Goal: Transaction & Acquisition: Purchase product/service

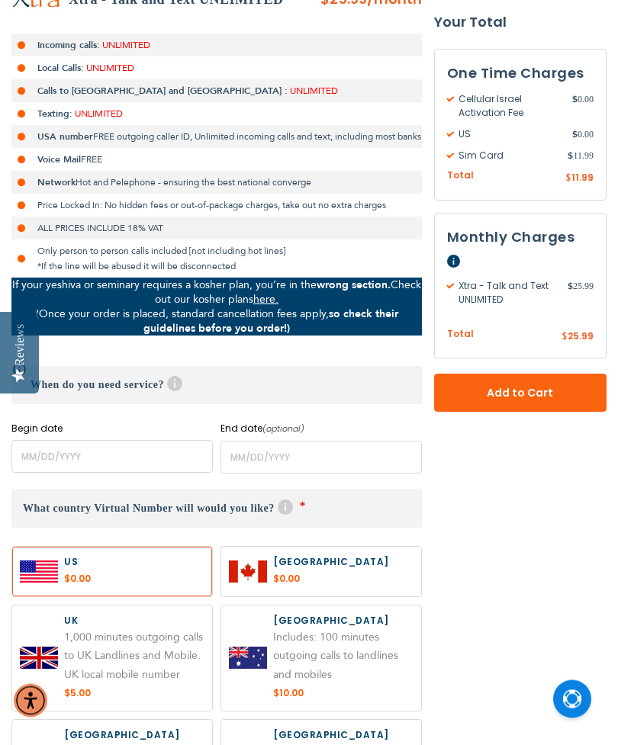
scroll to position [343, 0]
click at [83, 463] on input "name" at bounding box center [111, 456] width 201 height 33
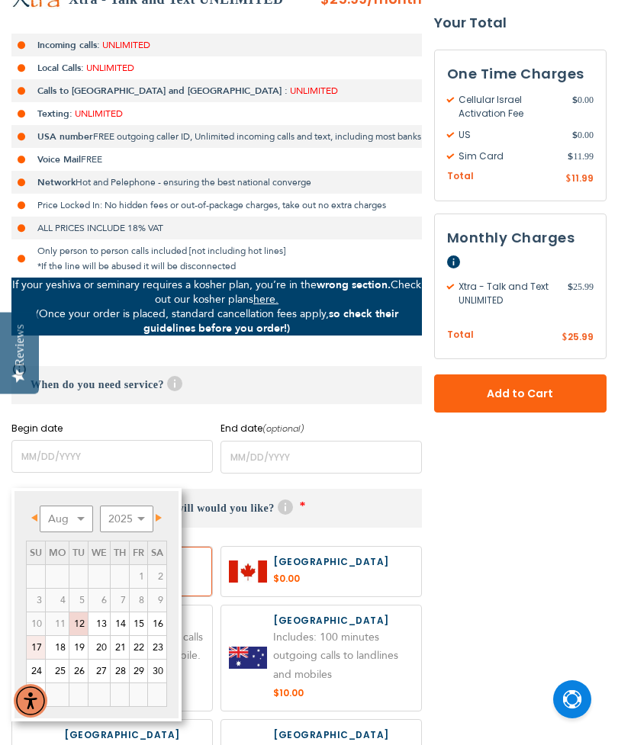
click at [37, 645] on link "17" at bounding box center [36, 647] width 18 height 23
type input "[DATE]"
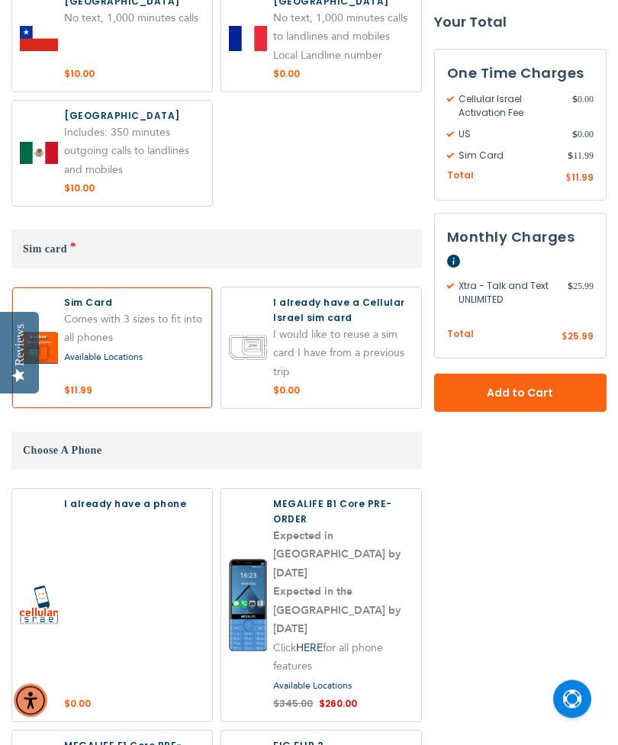
scroll to position [1191, 0]
click at [341, 351] on label at bounding box center [321, 348] width 200 height 121
radio input "true"
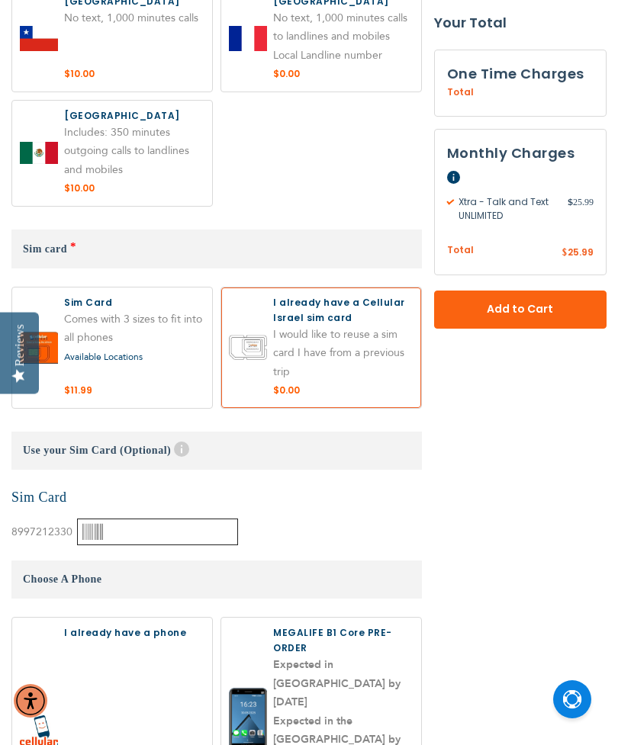
click at [143, 534] on input "text" at bounding box center [157, 532] width 161 height 27
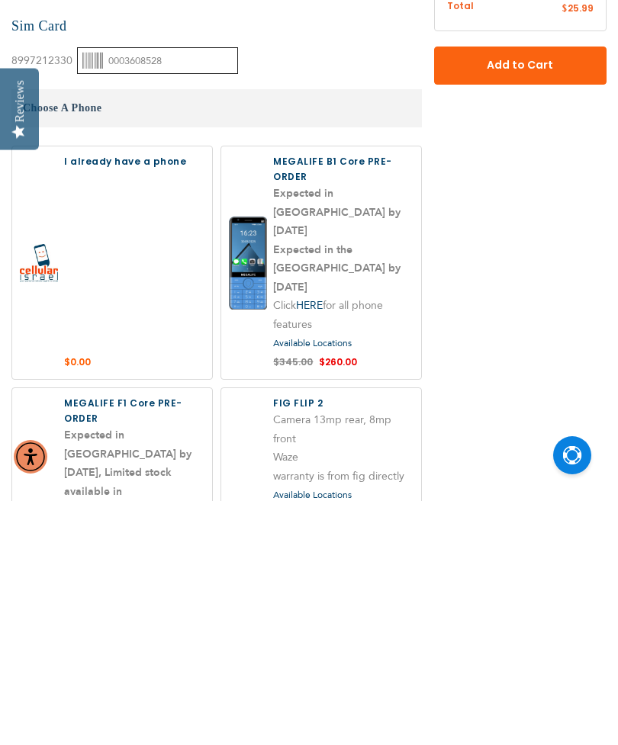
scroll to position [1420, 0]
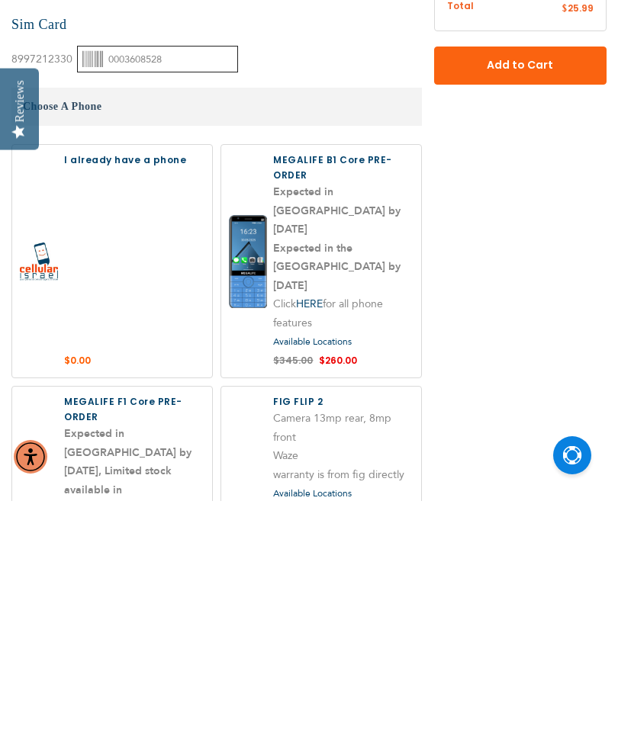
type input "0003608528"
click at [161, 389] on label at bounding box center [112, 505] width 200 height 233
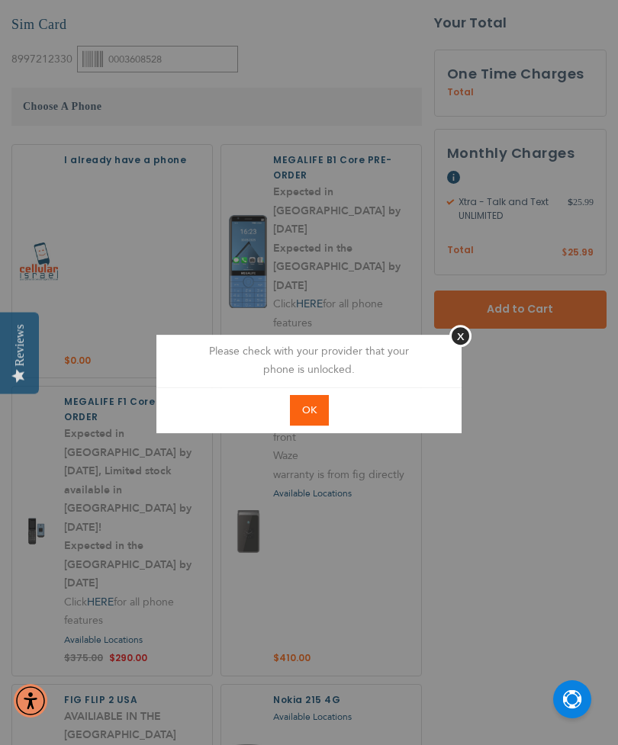
click at [313, 417] on span "OK" at bounding box center [309, 410] width 14 height 14
radio input "true"
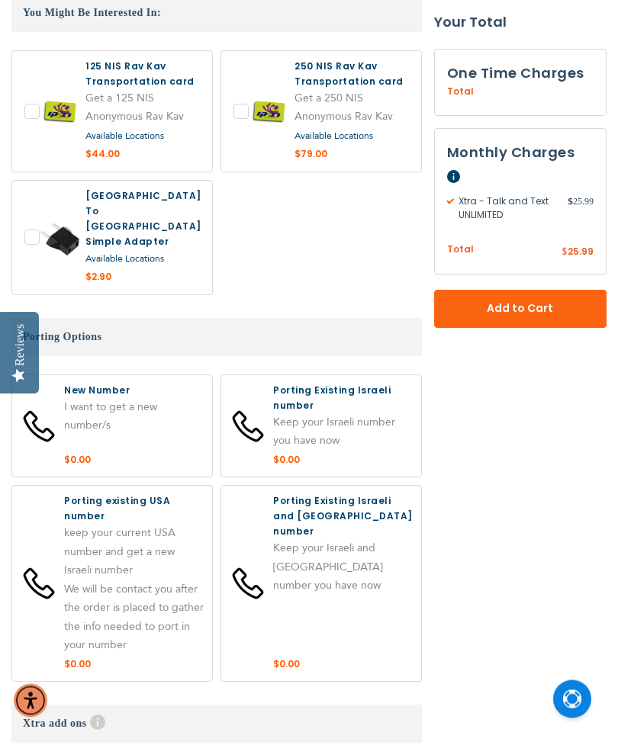
scroll to position [3006, 0]
click at [362, 486] on label at bounding box center [321, 583] width 200 height 195
radio input "true"
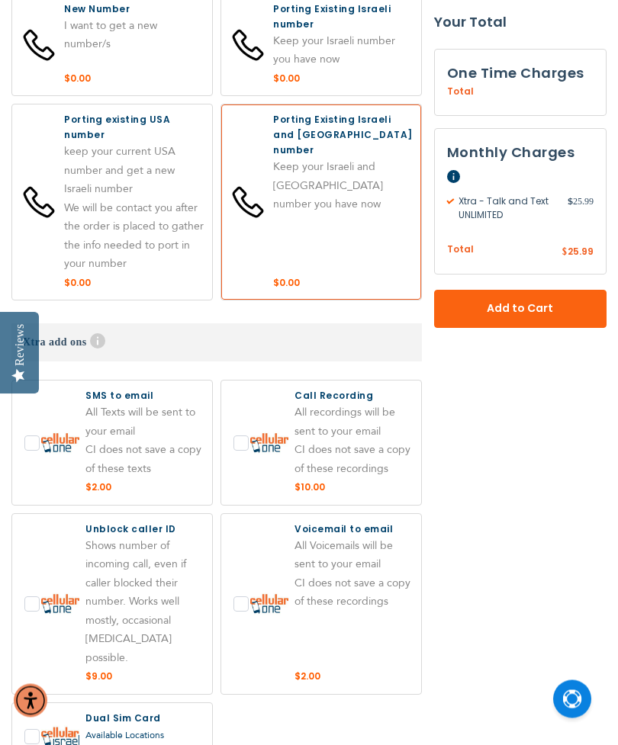
scroll to position [3387, 0]
click at [532, 307] on span "Add to Cart" at bounding box center [520, 309] width 72 height 16
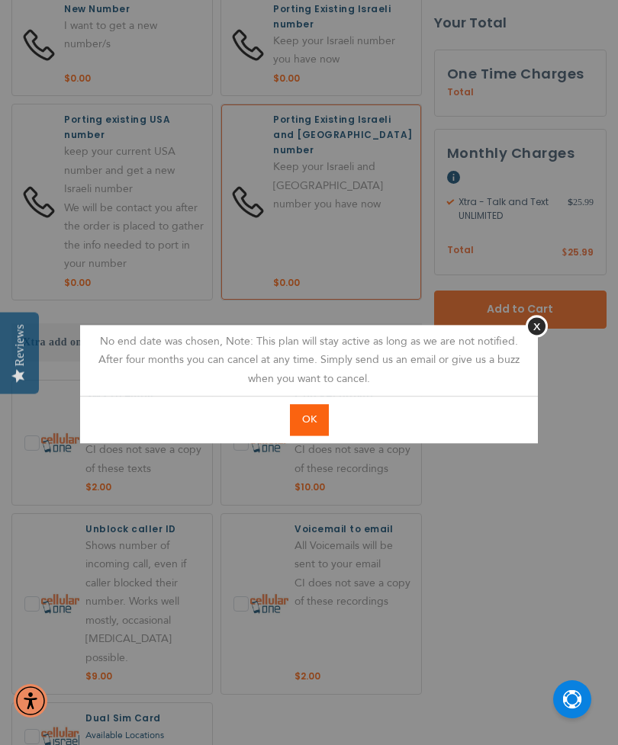
click at [307, 426] on span "OK" at bounding box center [309, 420] width 14 height 14
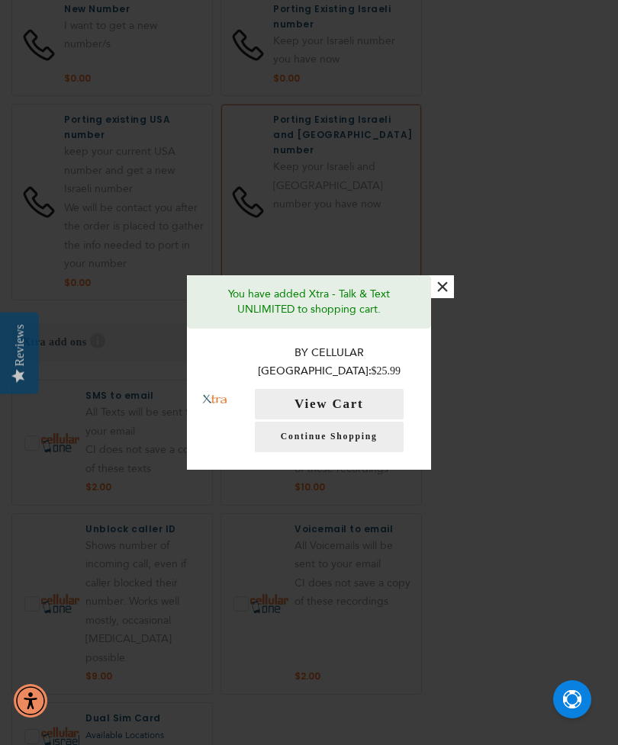
click at [349, 412] on button "View Cart" at bounding box center [329, 404] width 149 height 31
